Goal: Complete application form

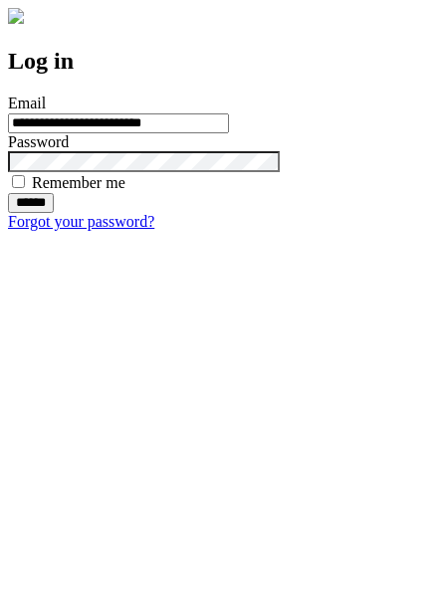
type input "**********"
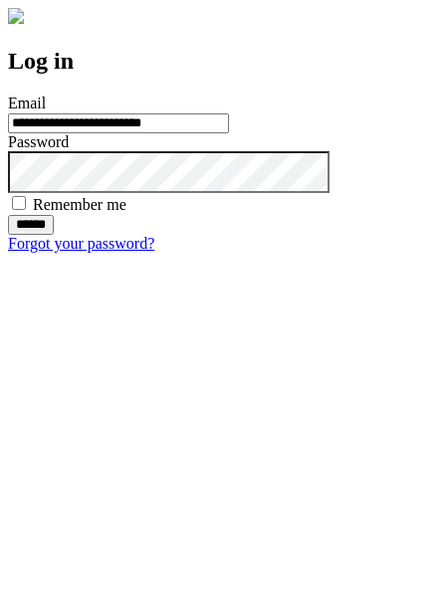
click at [54, 235] on input "******" at bounding box center [31, 225] width 46 height 20
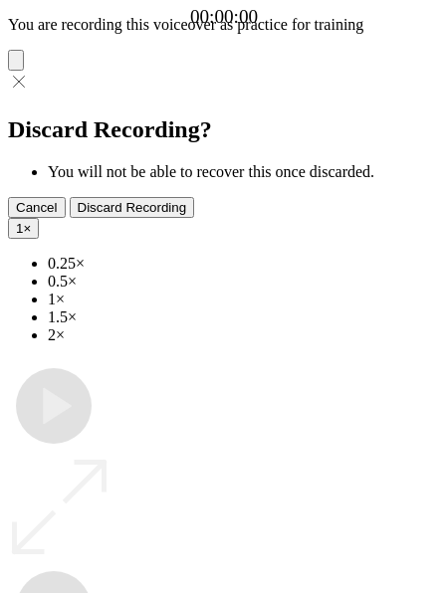
type input "**********"
